Goal: Navigation & Orientation: Go to known website

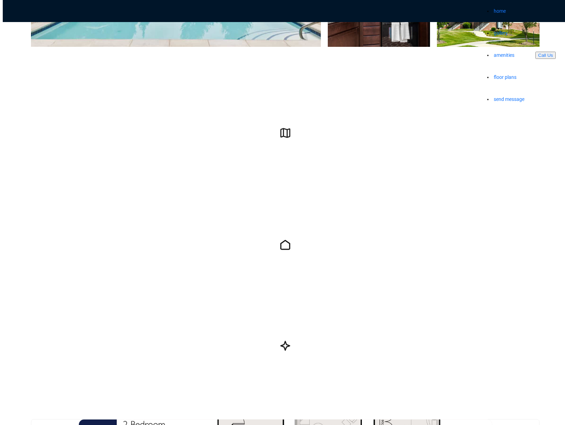
scroll to position [329, 0]
